Goal: Transaction & Acquisition: Download file/media

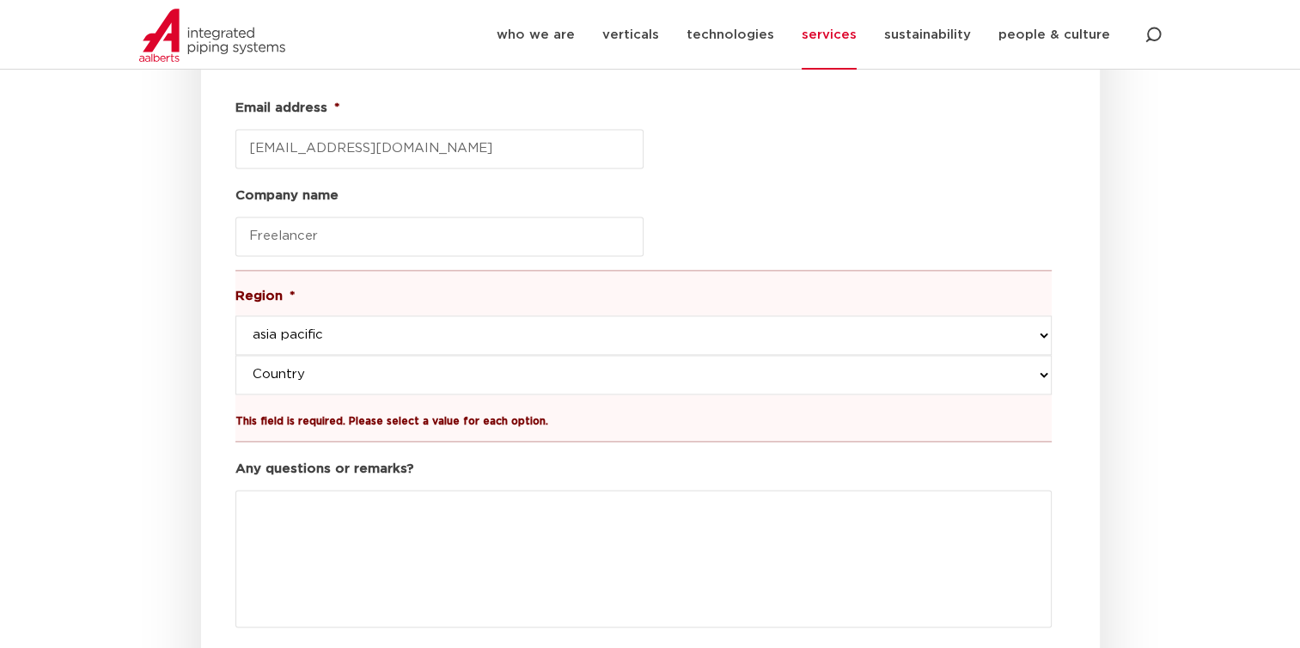
scroll to position [2311, 0]
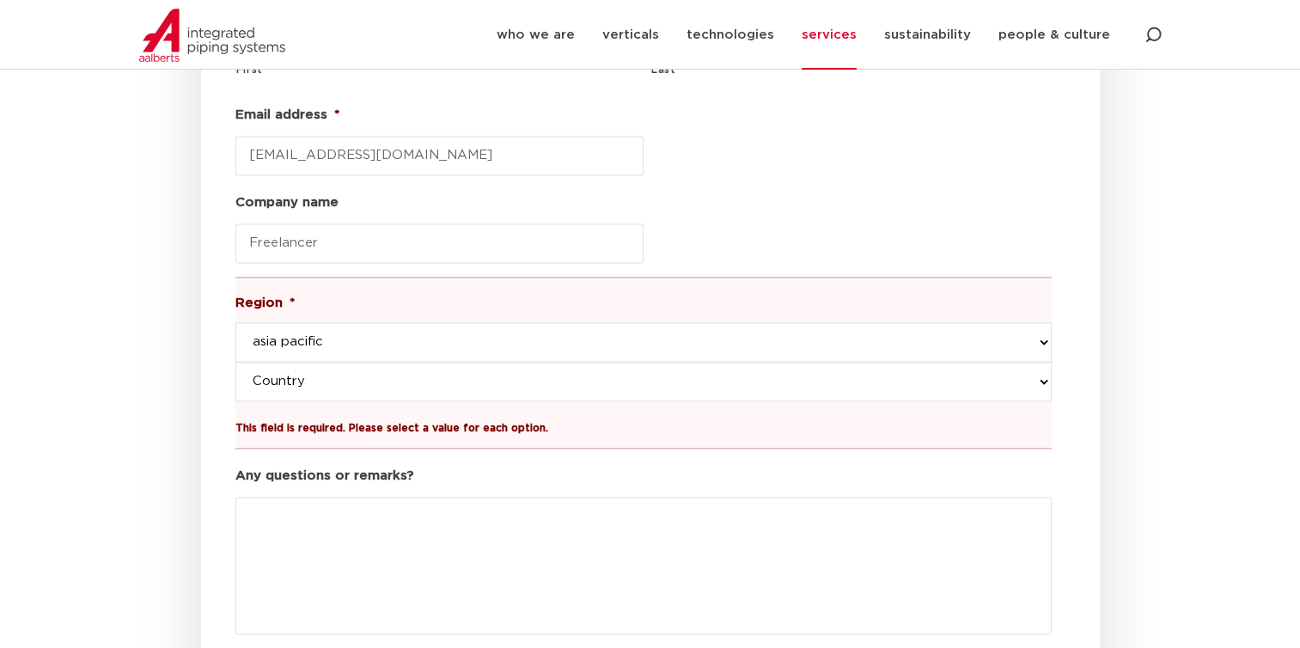
click at [437, 362] on select "Country taiwan singapore thailand australia new zealand japan korea hong kong c…" at bounding box center [643, 382] width 816 height 40
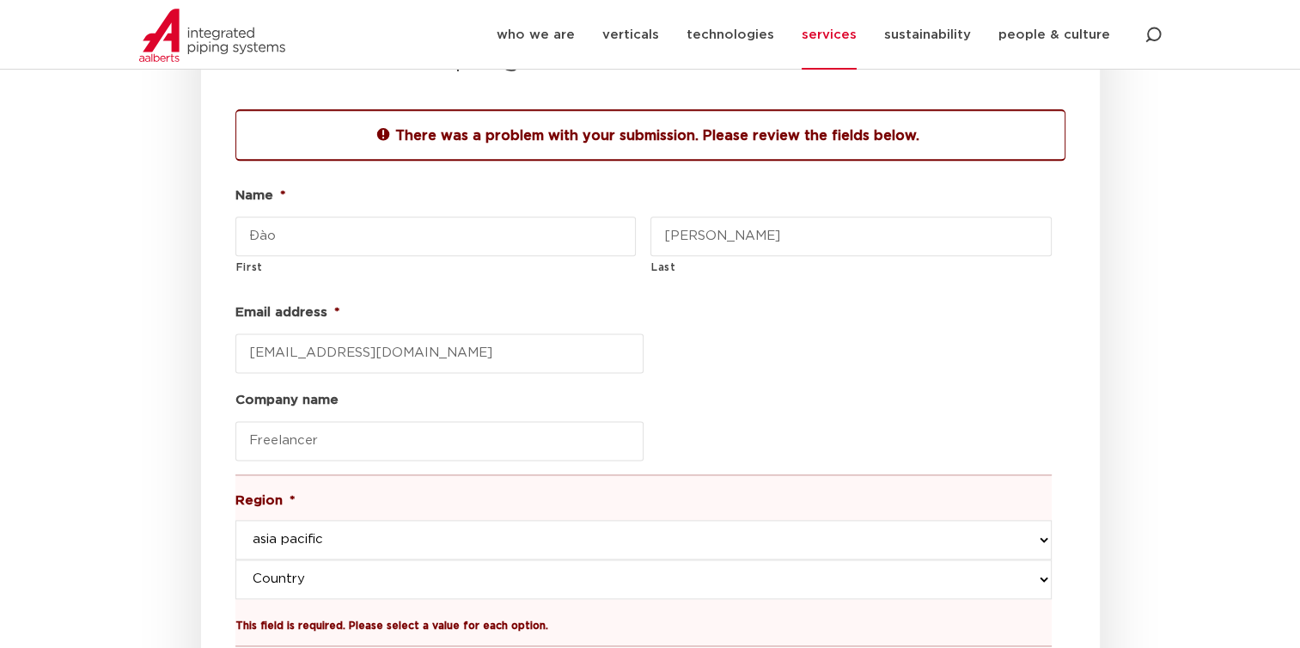
scroll to position [2397, 0]
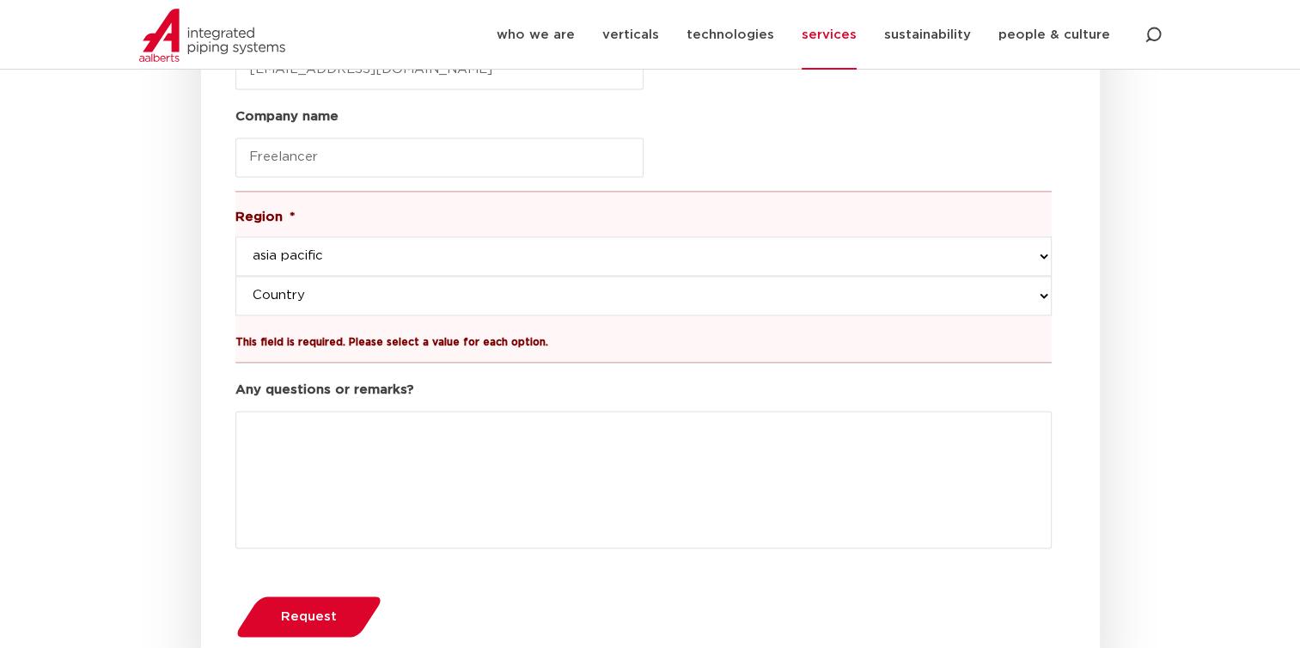
click at [475, 276] on select "Country taiwan singapore thailand australia new zealand japan korea hong kong c…" at bounding box center [643, 296] width 816 height 40
click at [161, 293] on section "download the plug-in for free There was a problem with your submission. Please …" at bounding box center [650, 207] width 1005 height 976
click at [306, 236] on select "Region western-europe america's asia pacific united kingdom and middle east" at bounding box center [643, 256] width 816 height 40
click at [137, 387] on section "download the plug-in for free There was a problem with your submission. Please …" at bounding box center [650, 207] width 1300 height 993
click at [333, 381] on label "Any questions or remarks?" at bounding box center [324, 389] width 178 height 17
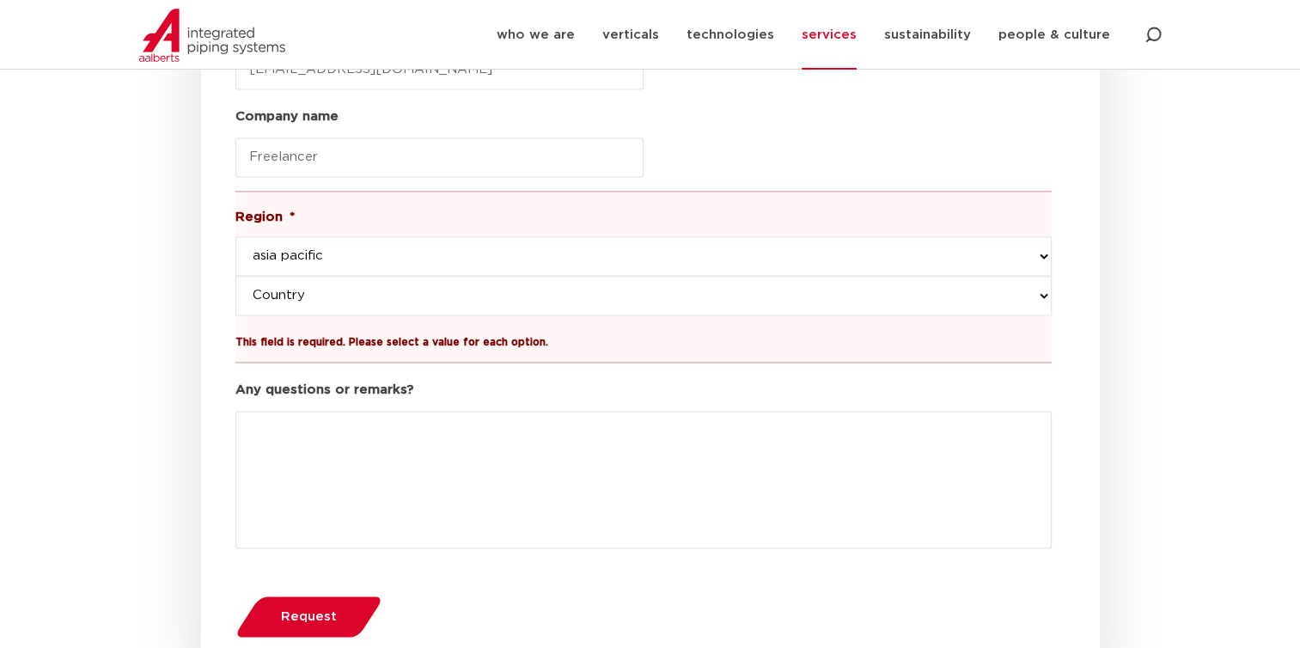
click at [333, 411] on textarea "Any questions or remarks?" at bounding box center [643, 479] width 816 height 137
click at [378, 276] on select "Country taiwan singapore thailand australia new zealand japan korea hong kong c…" at bounding box center [643, 296] width 816 height 40
select select "thailand"
click at [235, 276] on select "Country taiwan singapore thailand australia new zealand japan korea hong kong c…" at bounding box center [643, 296] width 816 height 40
click at [330, 594] on button "Request" at bounding box center [308, 616] width 158 height 44
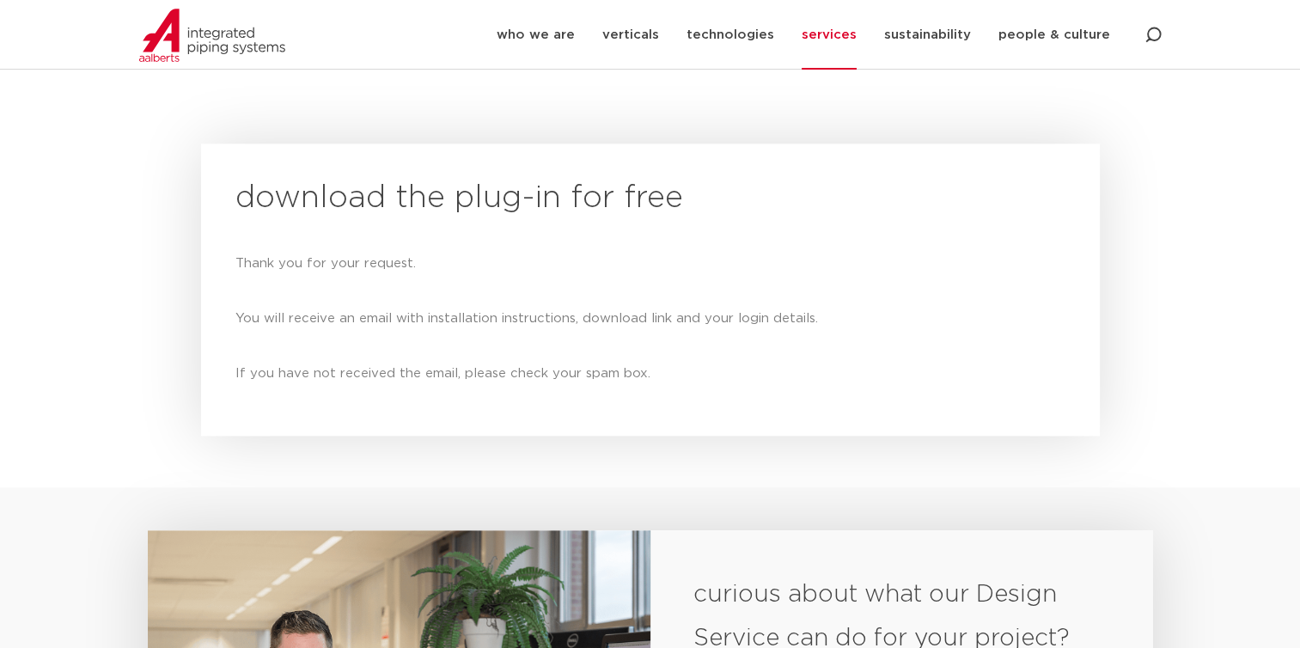
scroll to position [1680, 0]
